Goal: Transaction & Acquisition: Obtain resource

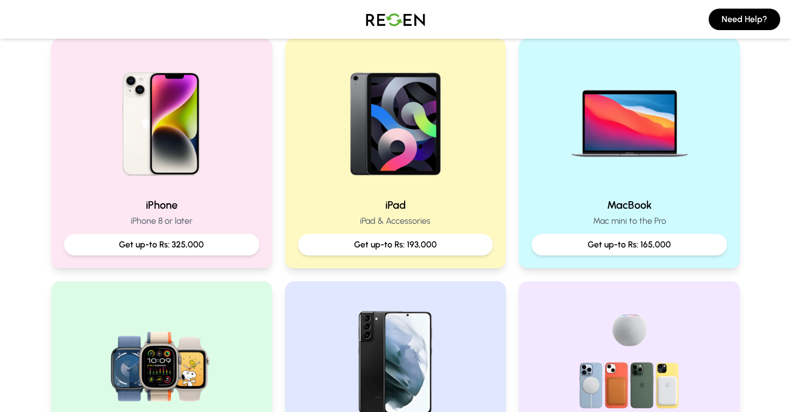
scroll to position [230, 0]
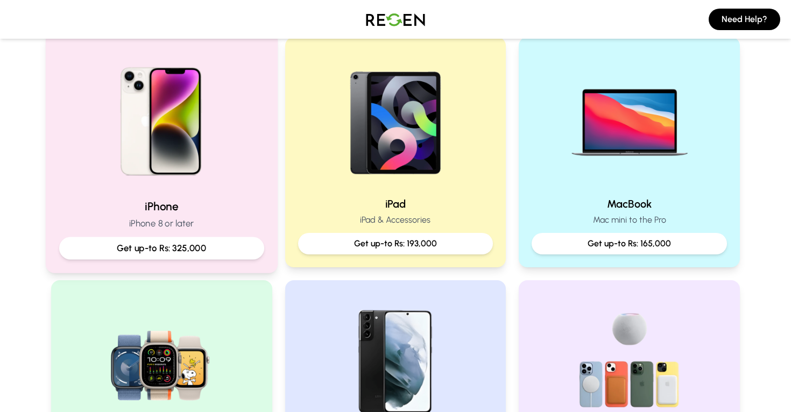
click at [224, 169] on img at bounding box center [161, 117] width 145 height 145
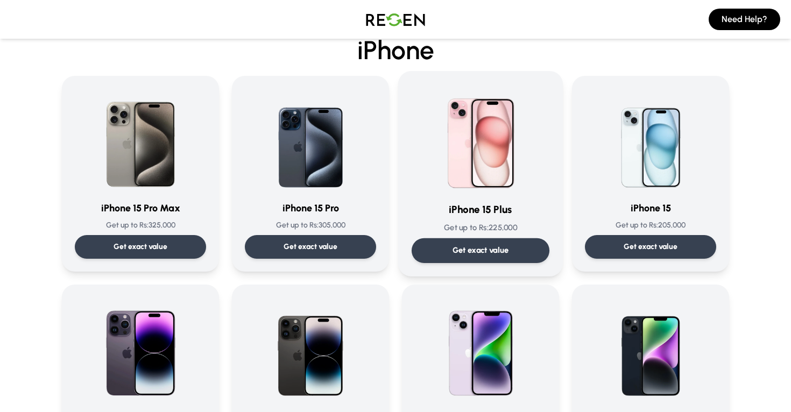
scroll to position [53, 0]
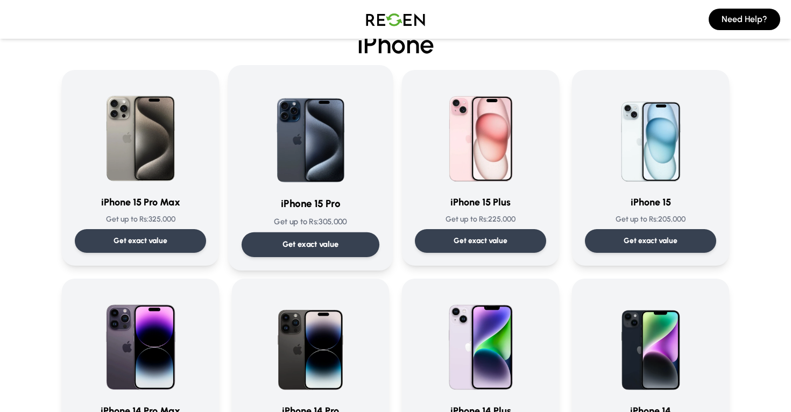
click at [326, 163] on img at bounding box center [310, 133] width 109 height 109
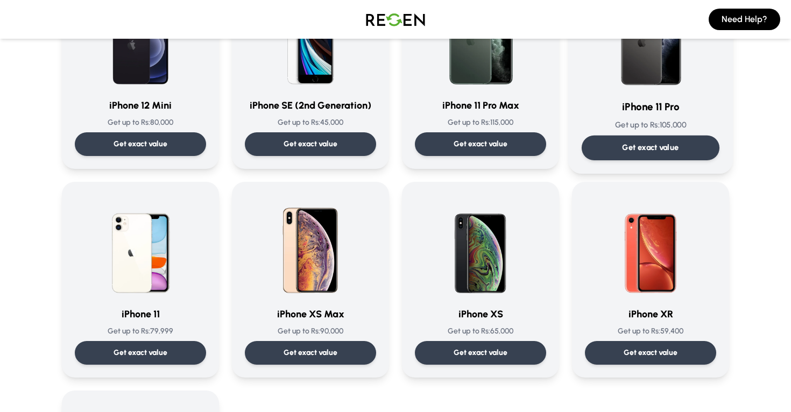
scroll to position [989, 0]
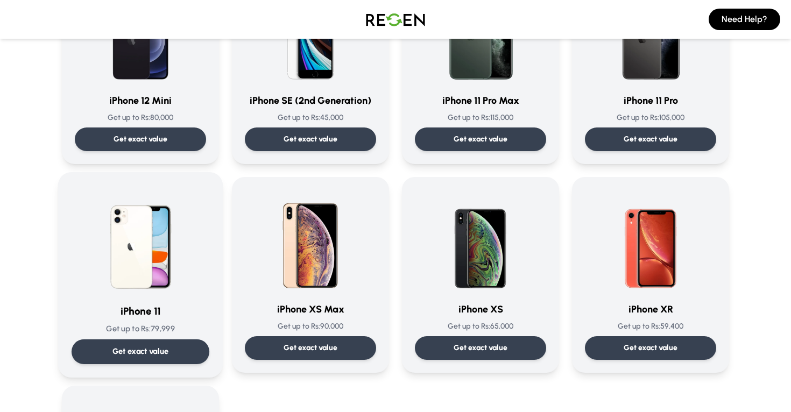
click at [175, 224] on img at bounding box center [140, 240] width 109 height 109
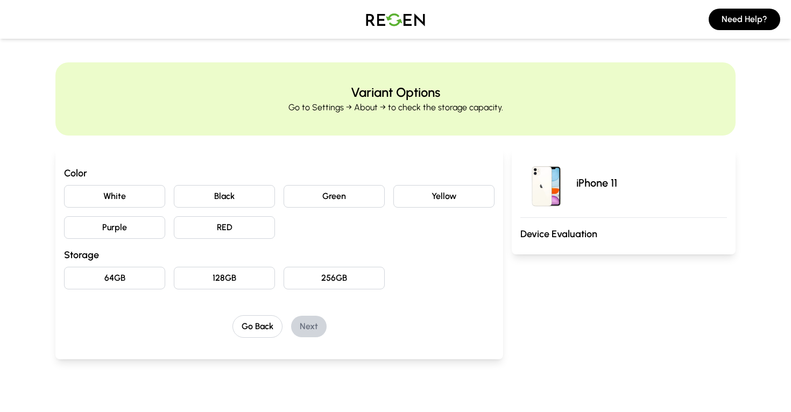
click at [147, 194] on button "White" at bounding box center [114, 196] width 101 height 23
click at [217, 279] on button "128GB" at bounding box center [224, 278] width 101 height 23
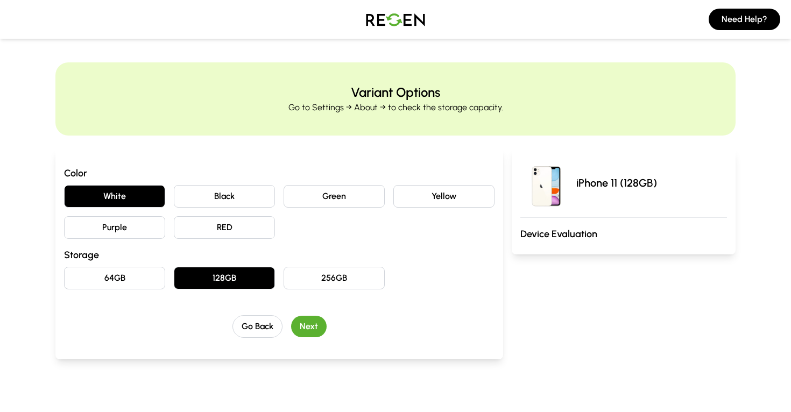
click at [312, 324] on button "Next" at bounding box center [308, 327] width 35 height 22
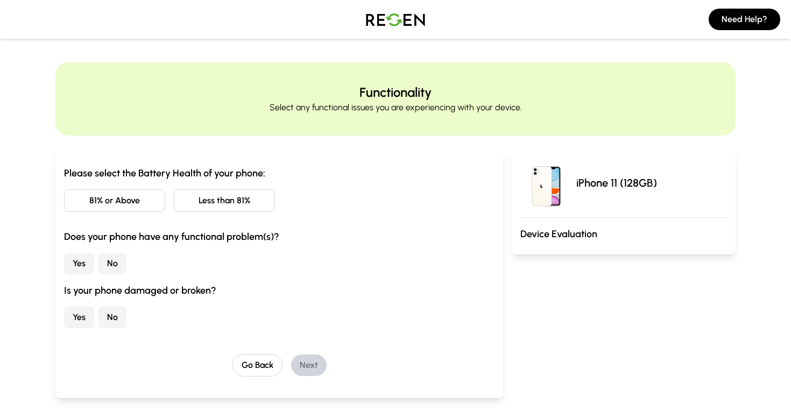
click at [205, 206] on button "Less than 81%" at bounding box center [224, 200] width 101 height 23
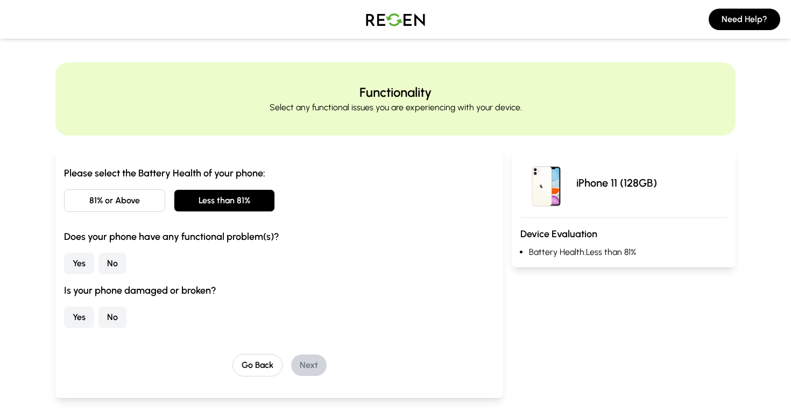
click at [104, 260] on button "No" at bounding box center [112, 264] width 28 height 22
click at [112, 310] on button "No" at bounding box center [112, 318] width 28 height 22
click at [304, 365] on button "Next" at bounding box center [308, 365] width 35 height 22
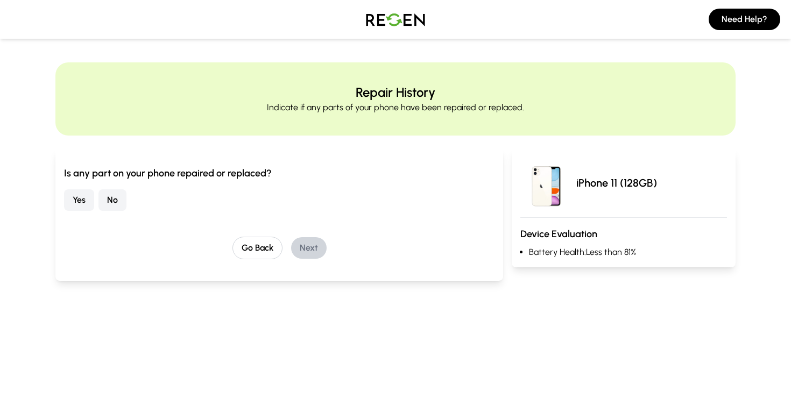
click at [105, 201] on button "No" at bounding box center [112, 200] width 28 height 22
click at [309, 250] on button "Next" at bounding box center [308, 248] width 35 height 22
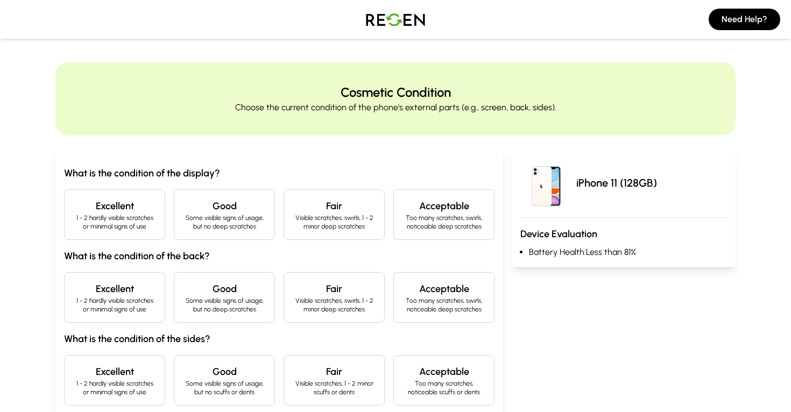
click at [140, 211] on h4 "Excellent" at bounding box center [114, 205] width 83 height 15
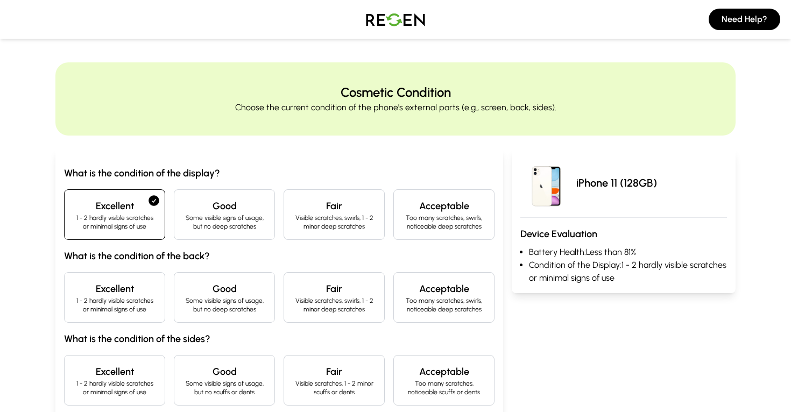
click at [137, 310] on p "1 - 2 hardly visible scratches or minimal signs of use" at bounding box center [114, 304] width 83 height 17
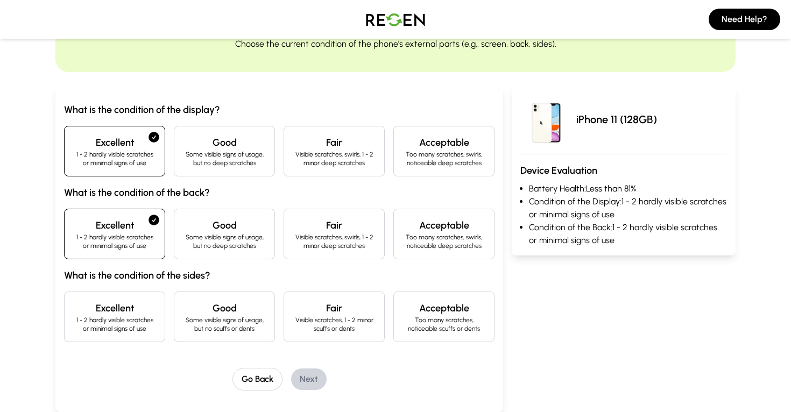
scroll to position [141, 0]
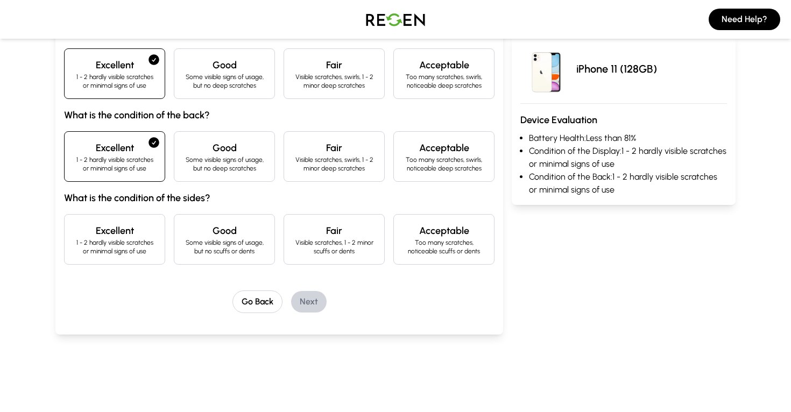
click at [121, 247] on p "1 - 2 hardly visible scratches or minimal signs of use" at bounding box center [114, 246] width 83 height 17
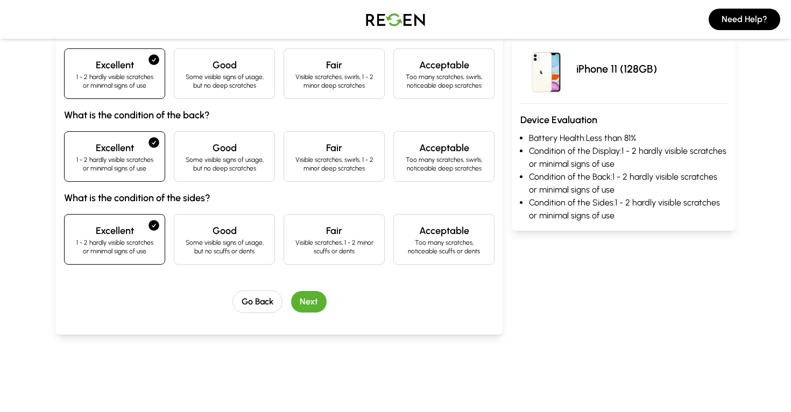
click at [316, 299] on button "Next" at bounding box center [308, 302] width 35 height 22
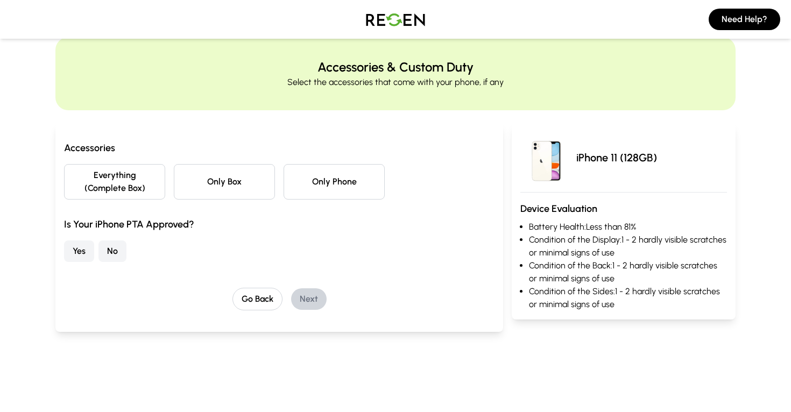
scroll to position [0, 0]
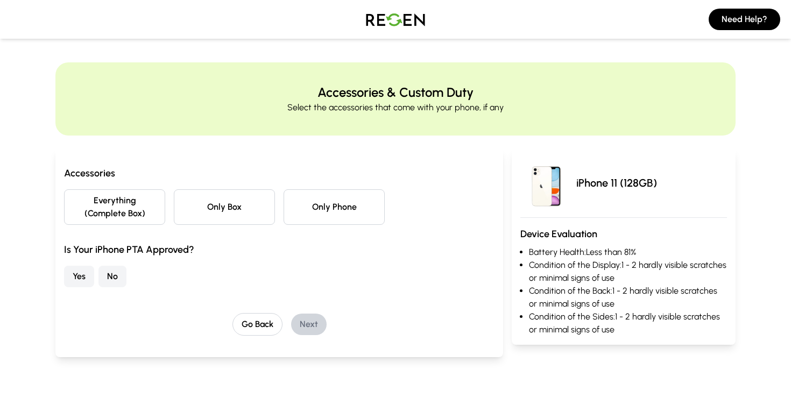
click at [131, 209] on button "Everything (Complete Box)" at bounding box center [114, 206] width 101 height 35
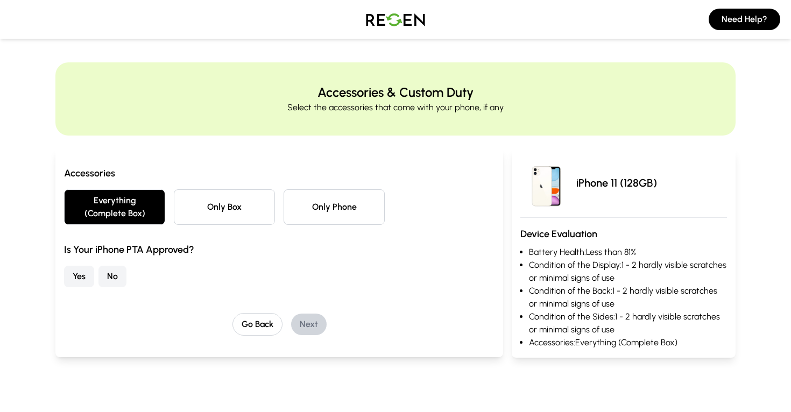
click at [78, 281] on button "Yes" at bounding box center [79, 277] width 30 height 22
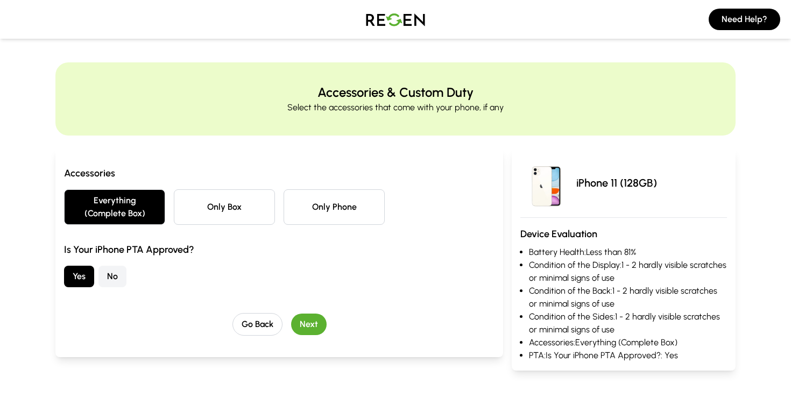
click at [311, 323] on button "Next" at bounding box center [308, 325] width 35 height 22
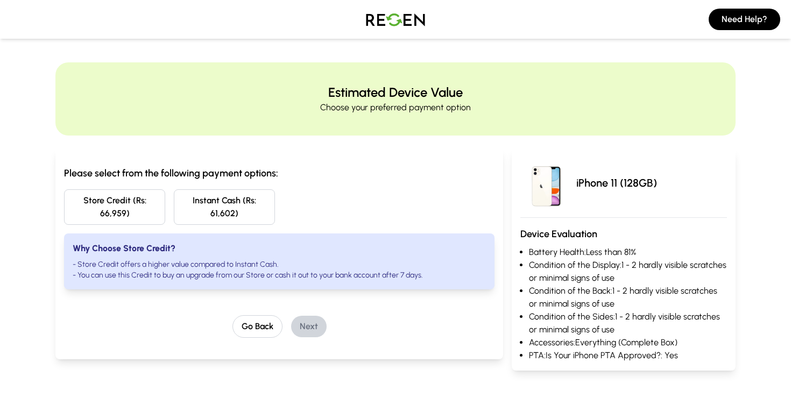
click at [207, 202] on button "Instant Cash (Rs: 61,602)" at bounding box center [224, 206] width 101 height 35
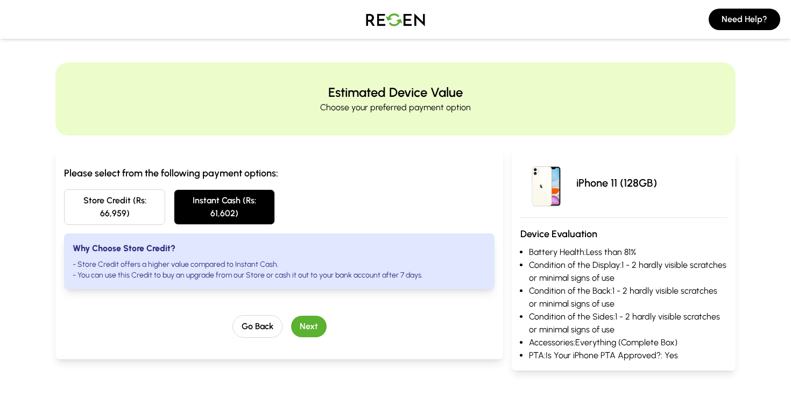
click at [307, 326] on button "Next" at bounding box center [308, 327] width 35 height 22
